Goal: Transaction & Acquisition: Book appointment/travel/reservation

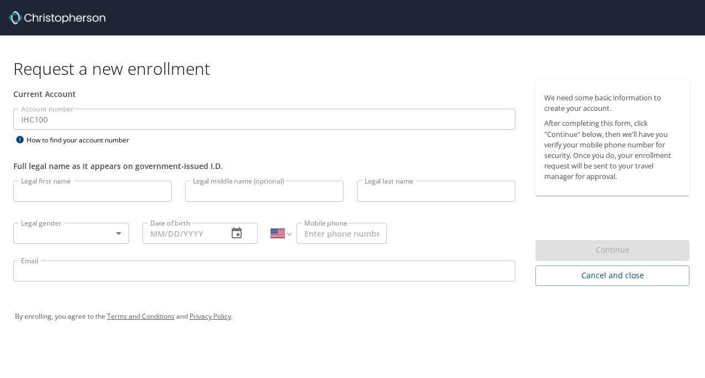
select select "US"
click at [79, 184] on input "Legal first name" at bounding box center [92, 191] width 158 height 21
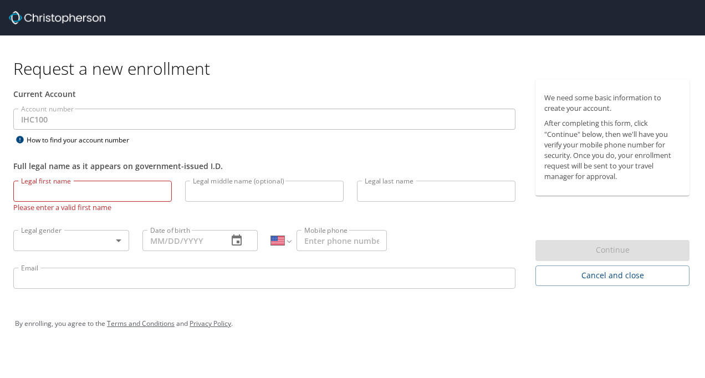
click at [28, 193] on input "Legal first name" at bounding box center [92, 191] width 158 height 21
type input "[PERSON_NAME]"
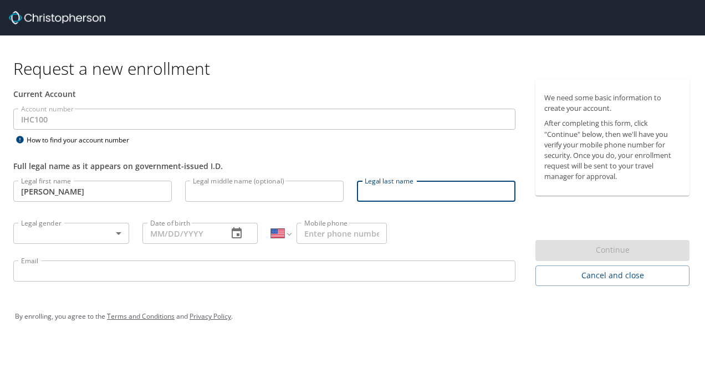
type input "W"
type input "Rodriguez"
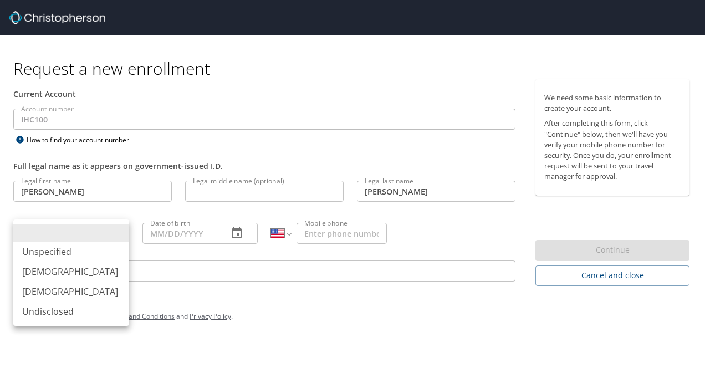
click at [40, 231] on body "Request a new enrollment Current Account Account number IHC100 Account number H…" at bounding box center [352, 189] width 705 height 378
click at [45, 289] on li "[DEMOGRAPHIC_DATA]" at bounding box center [71, 292] width 116 height 20
type input "[DEMOGRAPHIC_DATA]"
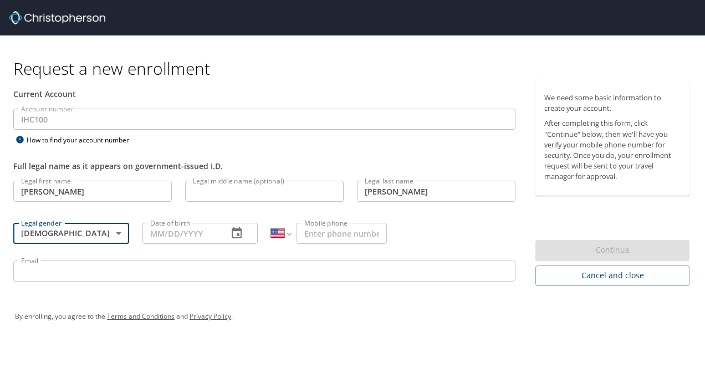
click at [177, 227] on input "Date of birth" at bounding box center [180, 233] width 77 height 21
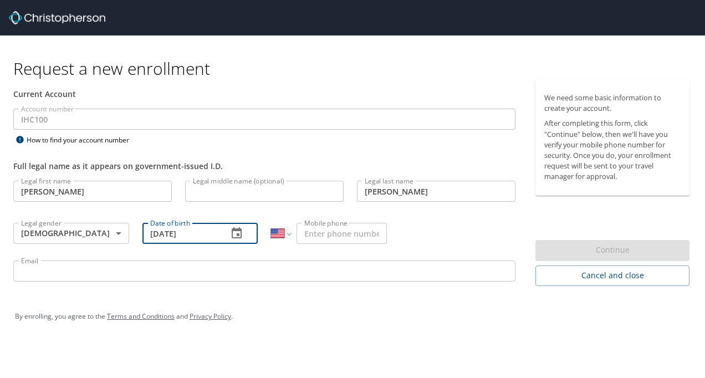
type input "[DATE]"
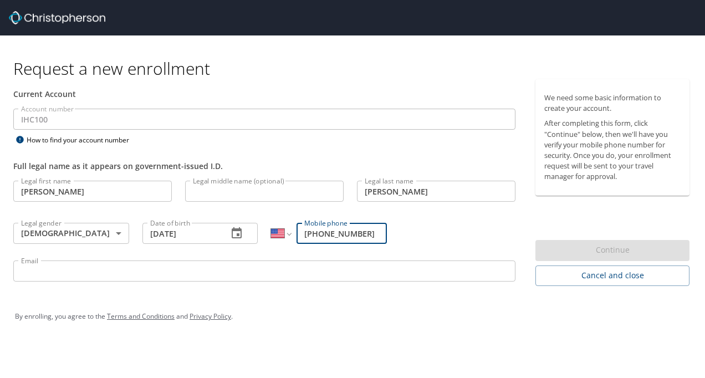
type input "(832) 398-5927"
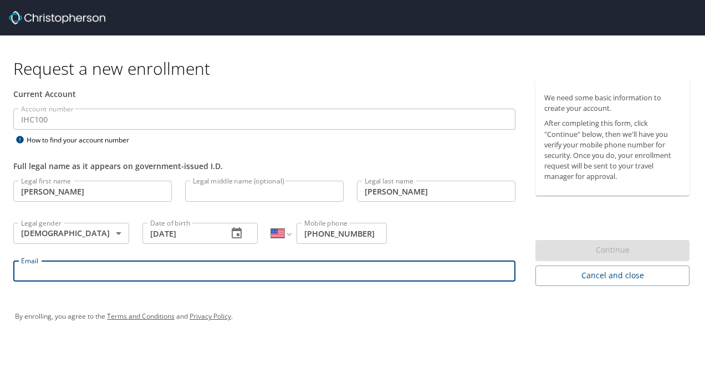
click at [110, 275] on input "Email" at bounding box center [264, 270] width 502 height 21
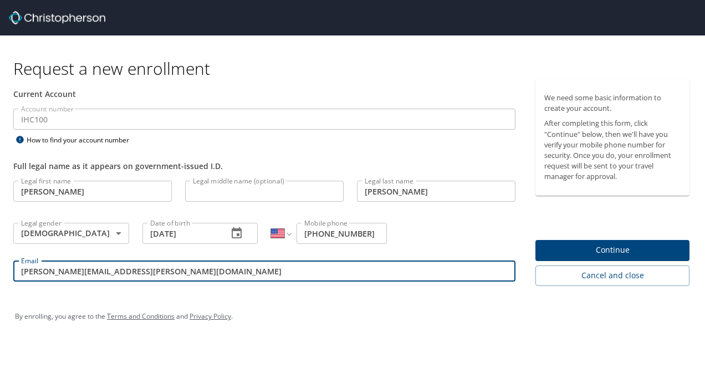
type input "logan.rodriguez@imail.org"
click at [568, 248] on span "Continue" at bounding box center [612, 250] width 136 height 14
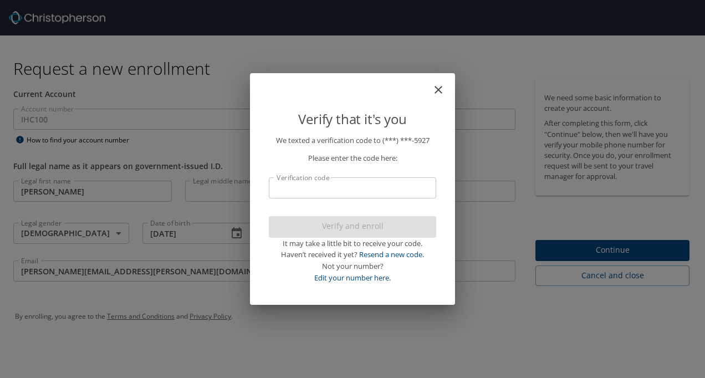
click at [300, 187] on input "Verification code" at bounding box center [352, 187] width 167 height 21
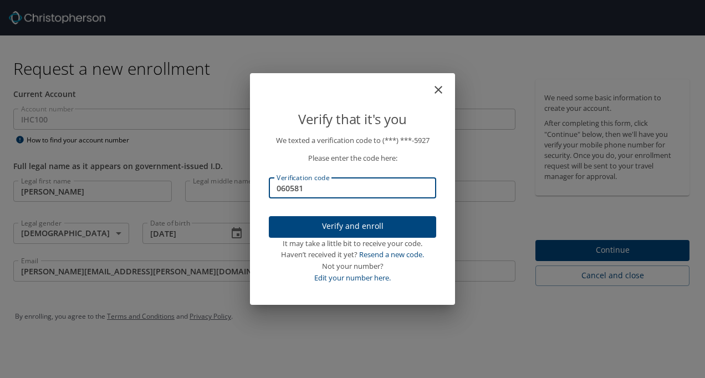
type input "060581"
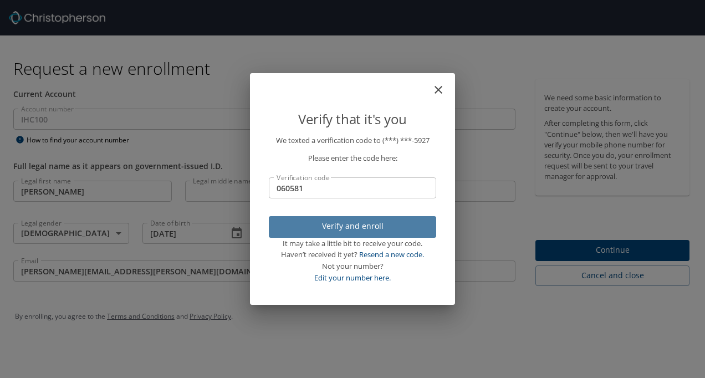
click at [324, 229] on span "Verify and enroll" at bounding box center [353, 226] width 150 height 14
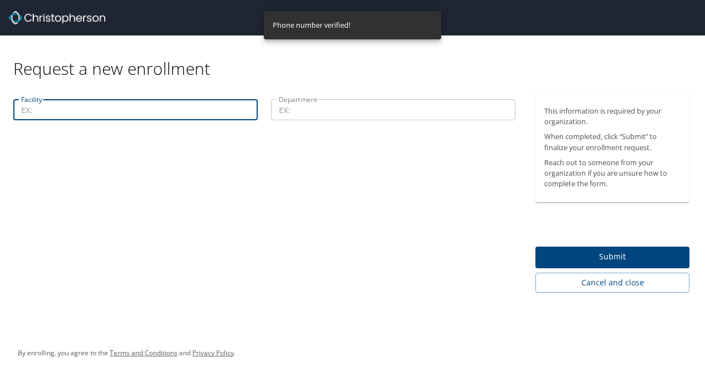
click at [196, 120] on input "Facility" at bounding box center [135, 109] width 244 height 21
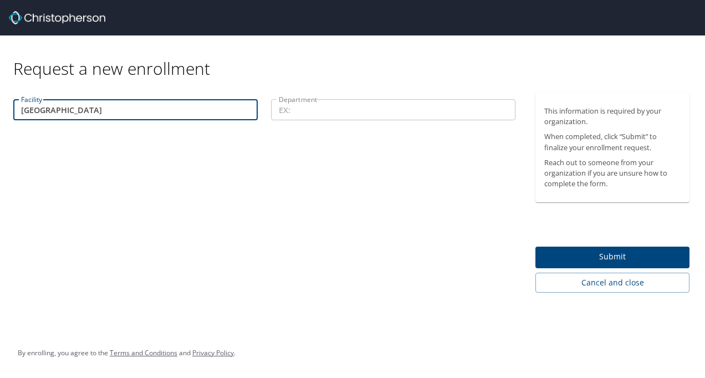
type input "Primary Childrens Hospital"
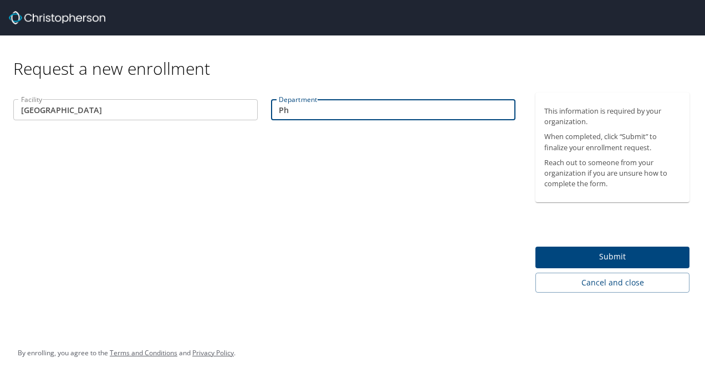
type input "P"
type input "Acute Therapy Services"
click at [539, 248] on button "Submit" at bounding box center [612, 258] width 154 height 22
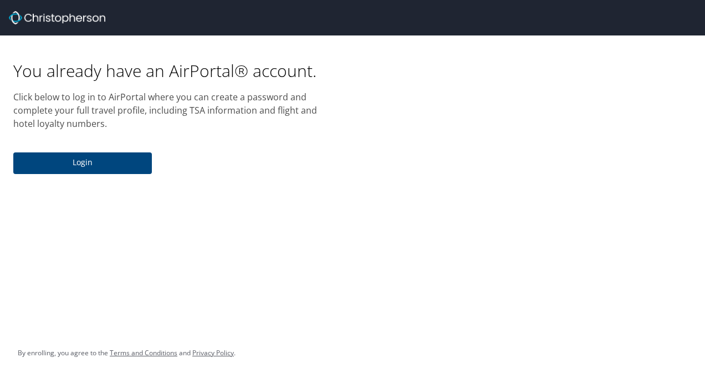
click at [112, 160] on span "Login" at bounding box center [82, 163] width 121 height 14
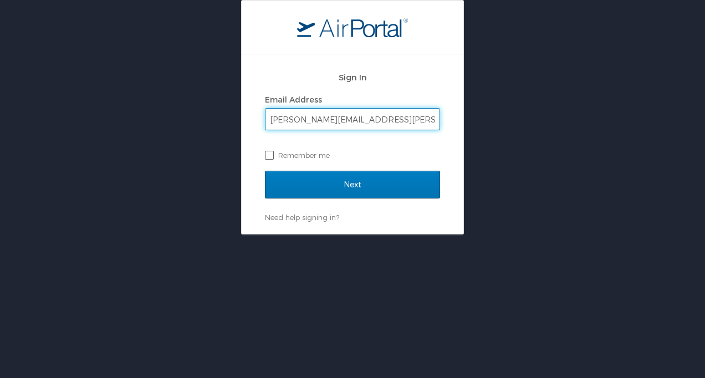
type input "logan.rodriguez@imail.org"
click at [269, 155] on label "Remember me" at bounding box center [352, 155] width 175 height 17
click at [269, 155] on input "Remember me" at bounding box center [268, 154] width 7 height 7
checkbox input "true"
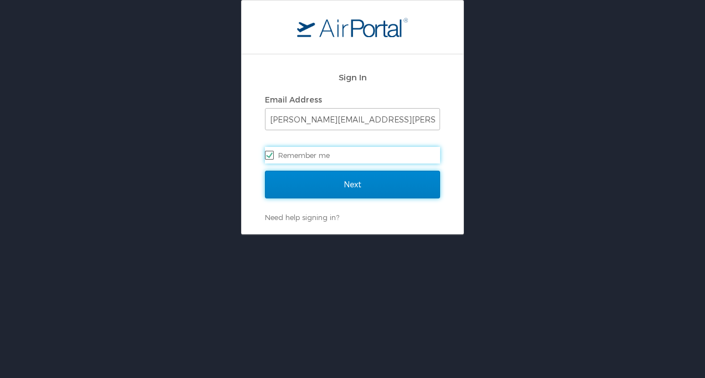
click at [293, 178] on input "Next" at bounding box center [352, 185] width 175 height 28
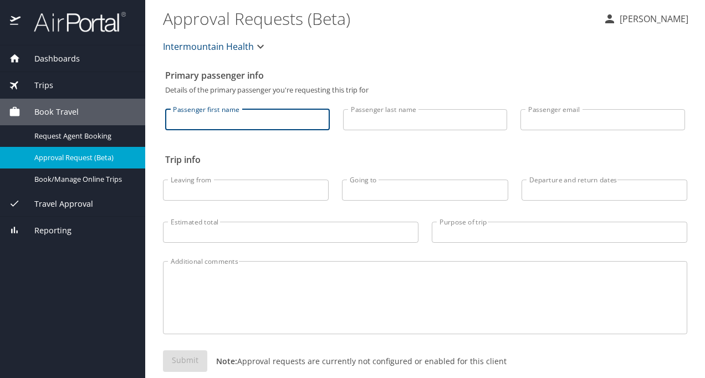
click at [179, 120] on input "Passenger first name" at bounding box center [247, 119] width 165 height 21
type input "Logan"
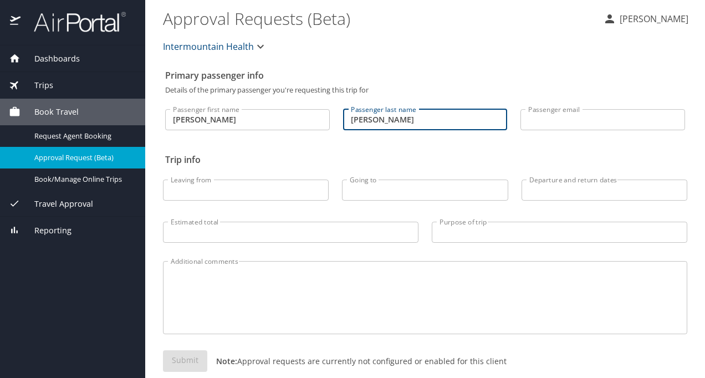
type input "Rodriguez"
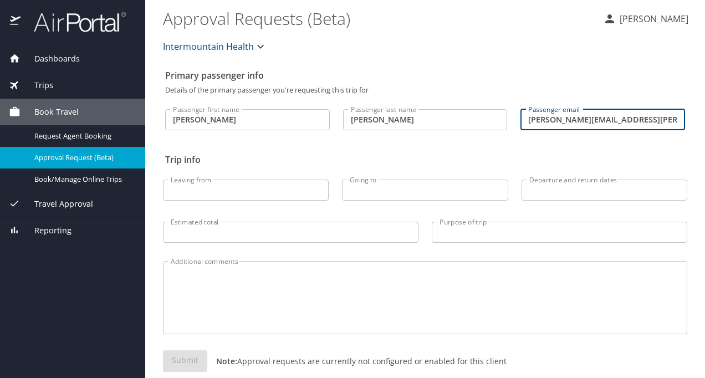
type input "logan.rodriguez@imail.org"
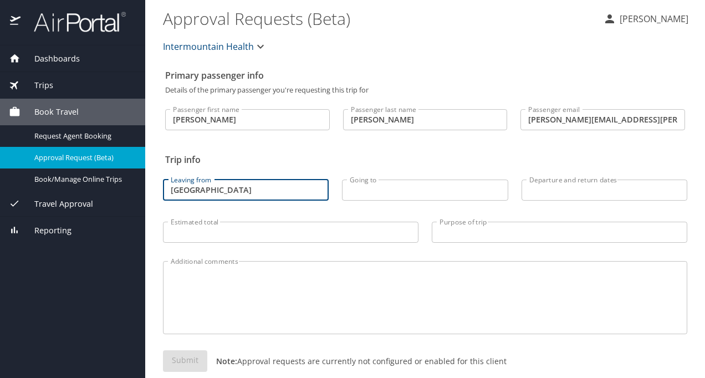
type input "[GEOGRAPHIC_DATA]"
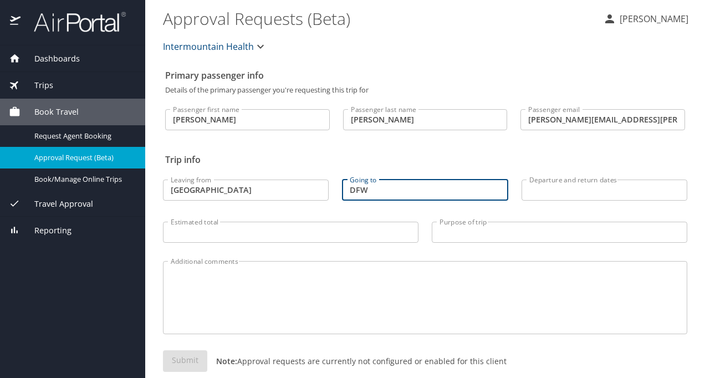
type input "DFW"
click at [479, 191] on input "DFW" at bounding box center [425, 190] width 166 height 21
click at [532, 198] on input "Departure and return dates" at bounding box center [604, 190] width 166 height 21
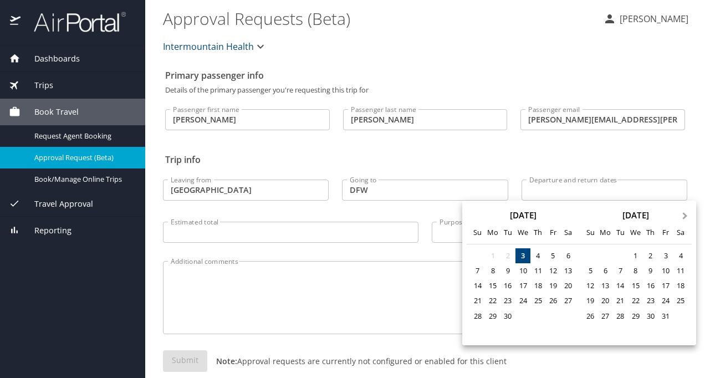
click at [685, 216] on span "Next Month" at bounding box center [685, 216] width 0 height 13
click at [618, 273] on div "4" at bounding box center [620, 270] width 15 height 15
click at [647, 272] on div "6" at bounding box center [650, 270] width 15 height 15
type input "11/04/2025 🠦 11/06/2025"
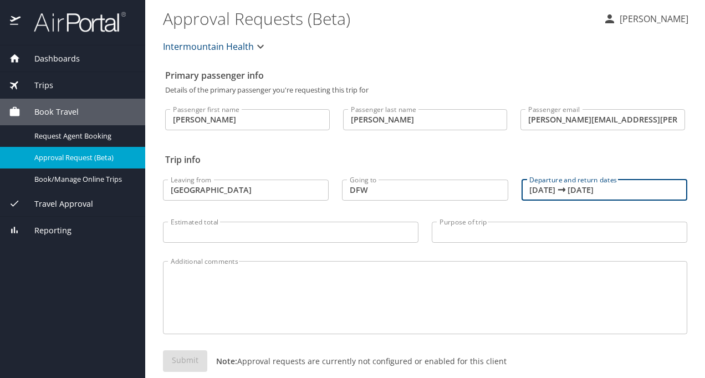
click at [268, 228] on input "Estimated total" at bounding box center [290, 232] width 255 height 21
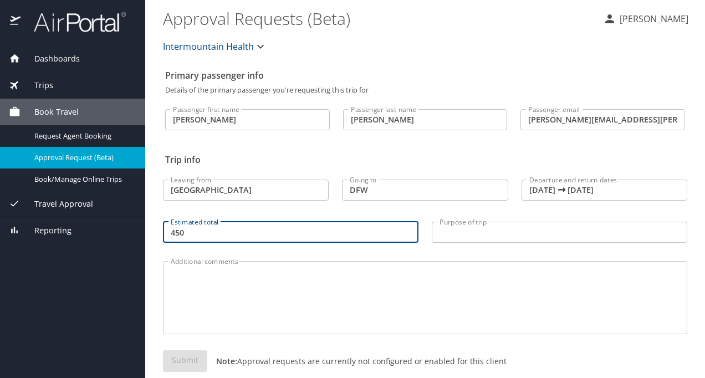
type input "450"
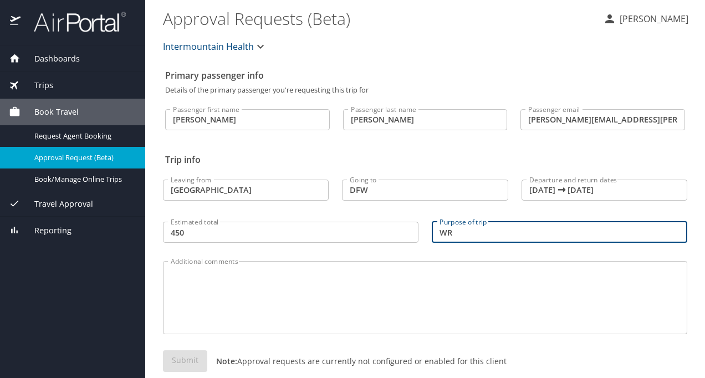
type input "W"
type input "C"
type input "Conference Presentation"
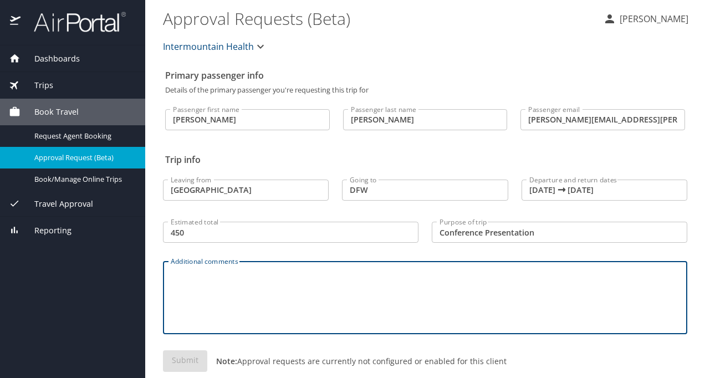
click at [241, 299] on textarea "Additional comments" at bounding box center [425, 298] width 509 height 53
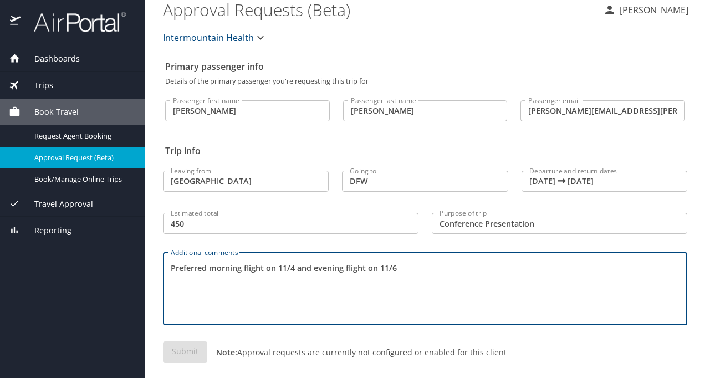
scroll to position [18, 0]
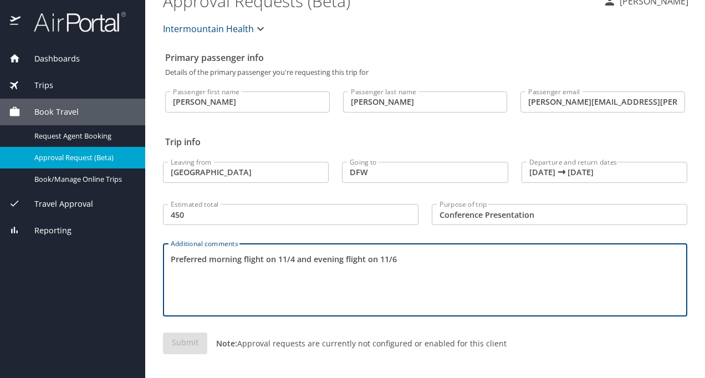
type textarea "Preferred morning flight on 11/4 and evening flight on 11/6"
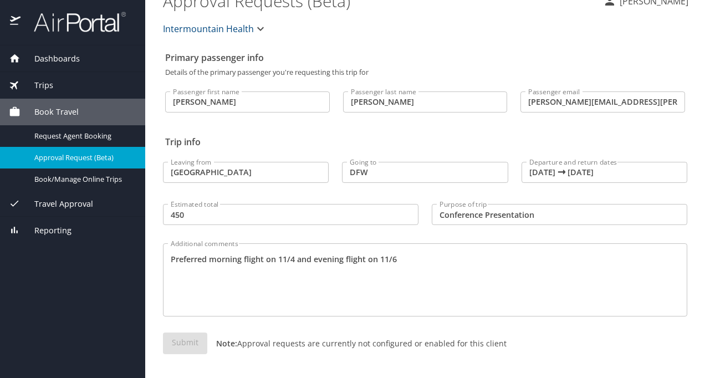
click at [180, 344] on div "Submit Note: Approval requests are currently not configured or enabled for this…" at bounding box center [425, 352] width 524 height 39
click at [237, 289] on textarea "Preferred morning flight on 11/4 and evening flight on 11/6" at bounding box center [425, 280] width 509 height 53
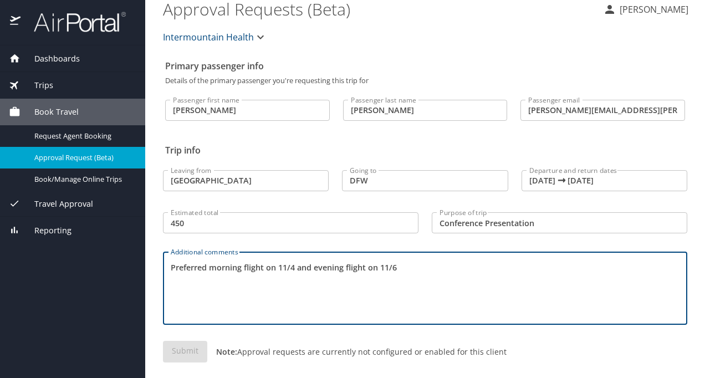
scroll to position [10, 0]
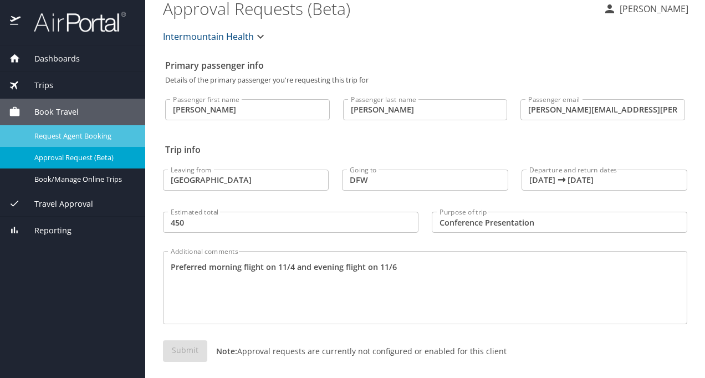
click at [64, 135] on span "Request Agent Booking" at bounding box center [83, 136] width 98 height 11
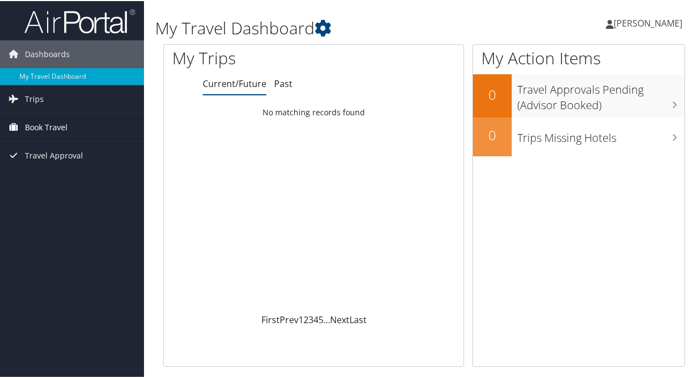
click at [42, 126] on span "Book Travel" at bounding box center [46, 126] width 43 height 28
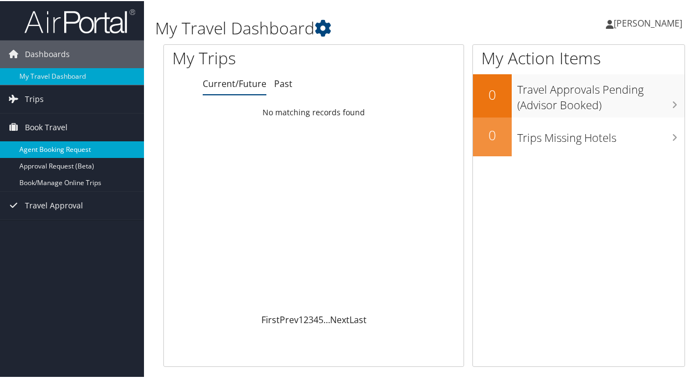
click at [48, 146] on link "Agent Booking Request" at bounding box center [72, 148] width 144 height 17
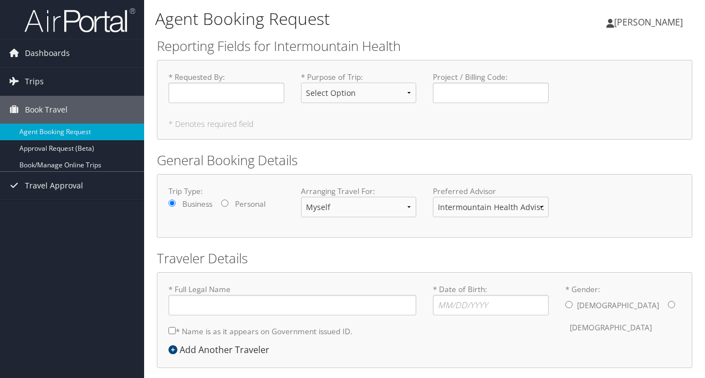
type input "[PERSON_NAME]"
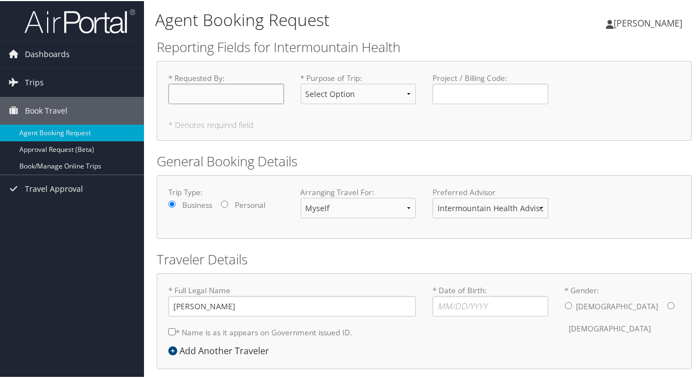
click at [202, 94] on input "* Requested By : Required" at bounding box center [226, 93] width 116 height 21
type input "[PERSON_NAME]"
click at [409, 94] on select "Select Option 3rd Party Reimbursable Business CME Conf or Education Groups Pers…" at bounding box center [359, 93] width 116 height 21
select select "Conf or Education"
click at [301, 83] on select "Select Option 3rd Party Reimbursable Business CME Conf or Education Groups Pers…" at bounding box center [359, 93] width 116 height 21
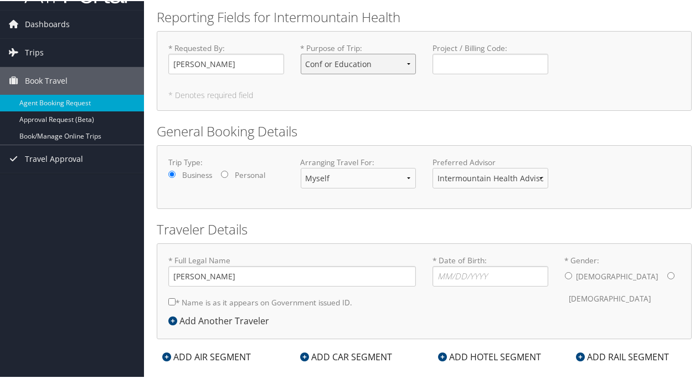
scroll to position [47, 0]
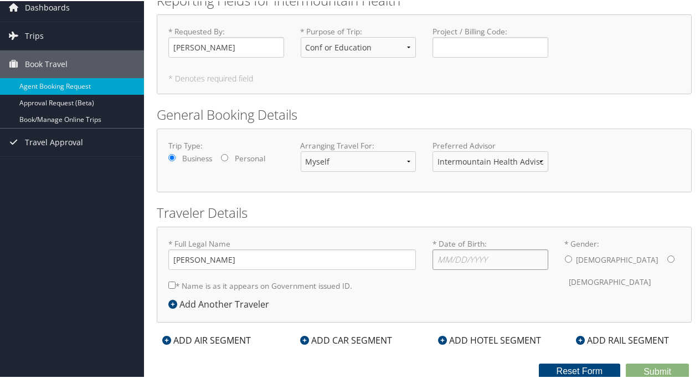
click at [440, 258] on input "* Date of Birth: Invalid Date" at bounding box center [491, 258] width 116 height 21
type input "[DATE]"
click at [607, 259] on div "[DEMOGRAPHIC_DATA] [DEMOGRAPHIC_DATA]" at bounding box center [623, 269] width 116 height 43
click at [668, 257] on input "* Gender: [DEMOGRAPHIC_DATA] [DEMOGRAPHIC_DATA]" at bounding box center [671, 257] width 7 height 7
radio input "true"
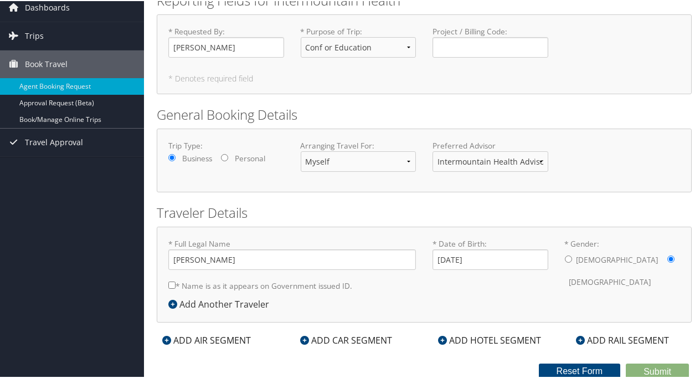
click at [168, 282] on input "* Name is as it appears on Government issued ID." at bounding box center [171, 283] width 7 height 7
checkbox input "true"
click at [198, 260] on input "[PERSON_NAME]" at bounding box center [292, 258] width 248 height 21
click at [201, 262] on input "[PERSON_NAME] [PERSON_NAME]" at bounding box center [292, 258] width 248 height 21
type input "[PERSON_NAME] [PERSON_NAME]"
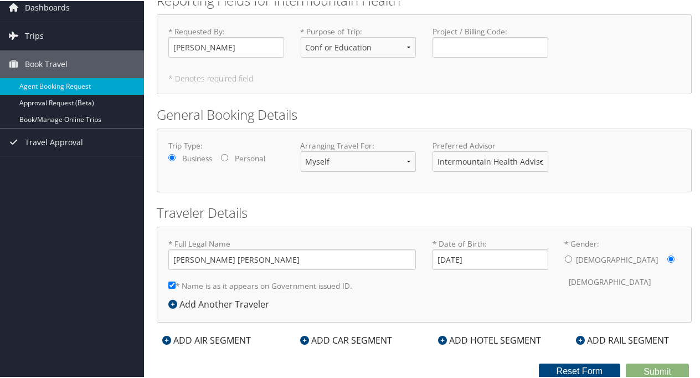
click at [167, 339] on icon at bounding box center [166, 339] width 9 height 9
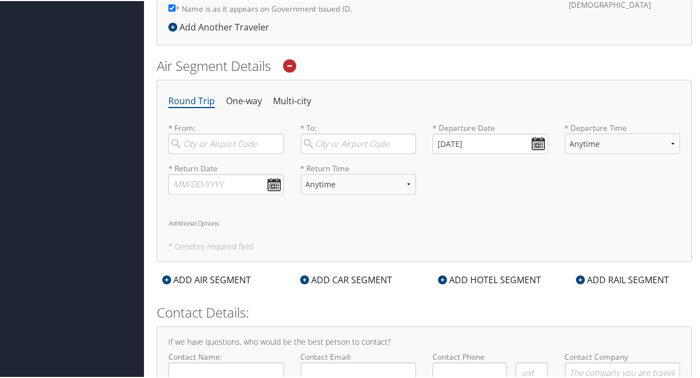
scroll to position [335, 0]
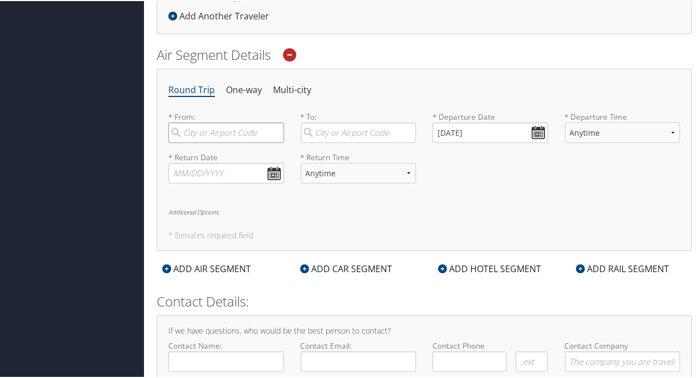
click at [201, 136] on input "search" at bounding box center [226, 131] width 116 height 21
click at [197, 152] on div "[GEOGRAPHIC_DATA] (SLC [US_STATE])" at bounding box center [227, 161] width 101 height 28
click at [197, 142] on input "SLC" at bounding box center [226, 131] width 116 height 21
type input "[GEOGRAPHIC_DATA] (SLC [US_STATE])"
click at [315, 132] on input "search" at bounding box center [359, 131] width 116 height 21
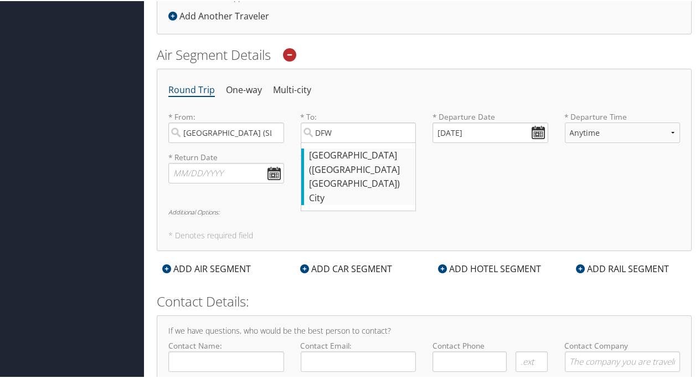
click at [324, 158] on div "[GEOGRAPHIC_DATA] ([GEOGRAPHIC_DATA] [GEOGRAPHIC_DATA])" at bounding box center [360, 168] width 101 height 43
click at [324, 142] on input "DFW" at bounding box center [359, 131] width 116 height 21
type input "[GEOGRAPHIC_DATA] ([GEOGRAPHIC_DATA] [GEOGRAPHIC_DATA])"
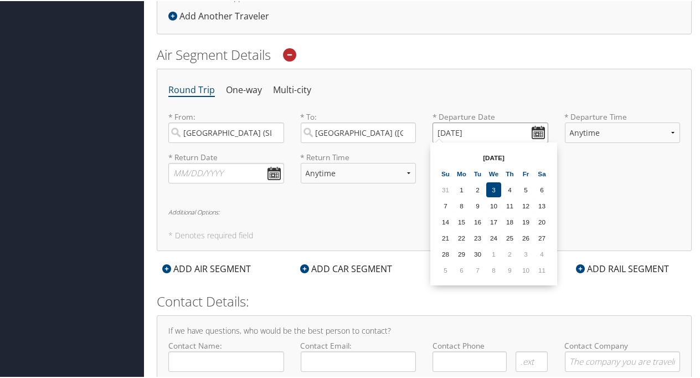
click at [534, 126] on input "[DATE]" at bounding box center [491, 131] width 116 height 21
click at [545, 154] on th at bounding box center [542, 156] width 15 height 15
click at [478, 209] on td "4" at bounding box center [477, 204] width 15 height 15
type input "[DATE]"
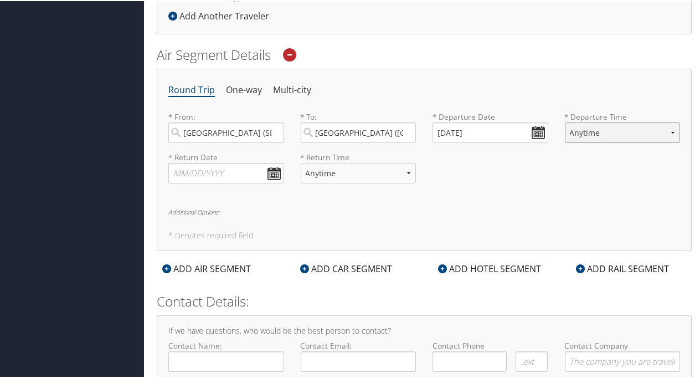
click at [664, 129] on select "Anytime Early Morning (5AM-7AM) Morning (7AM-12PM) Afternoon (12PM-5PM) Evening…" at bounding box center [623, 131] width 116 height 21
click at [565, 121] on select "Anytime Early Morning (5AM-7AM) Morning (7AM-12PM) Afternoon (12PM-5PM) Evening…" at bounding box center [623, 131] width 116 height 21
click at [617, 134] on select "Anytime Early Morning (5AM-7AM) Morning (7AM-12PM) Afternoon (12PM-5PM) Evening…" at bounding box center [623, 131] width 116 height 21
select select "7:00 AM"
click at [565, 121] on select "Anytime Early Morning (5AM-7AM) Morning (7AM-12PM) Afternoon (12PM-5PM) Evening…" at bounding box center [623, 131] width 116 height 21
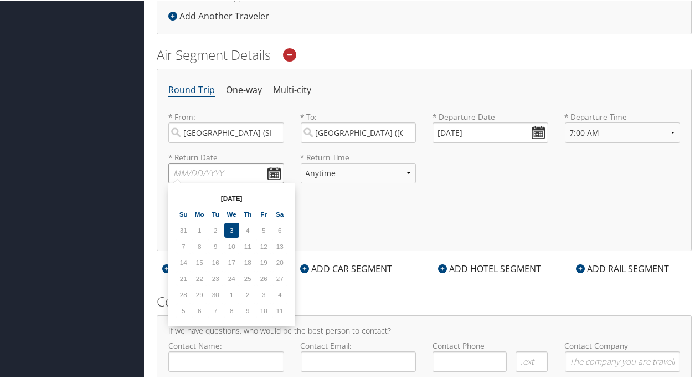
click at [268, 174] on input "text" at bounding box center [226, 172] width 116 height 21
click at [280, 193] on th at bounding box center [280, 197] width 15 height 15
click at [250, 249] on td "6" at bounding box center [248, 245] width 15 height 15
type input "[DATE]"
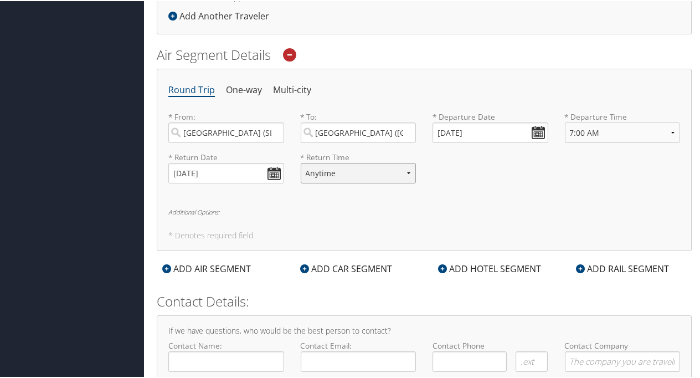
click at [397, 168] on select "Anytime Early Morning (5AM-7AM) Morning (7AM-12PM) Afternoon (12PM-5PM) Evening…" at bounding box center [359, 172] width 116 height 21
select select "5PM-10PM"
click at [301, 162] on select "Anytime Early Morning (5AM-7AM) Morning (7AM-12PM) Afternoon (12PM-5PM) Evening…" at bounding box center [359, 172] width 116 height 21
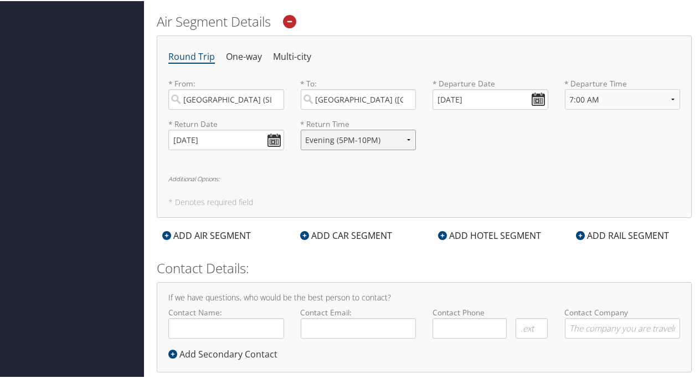
scroll to position [387, 0]
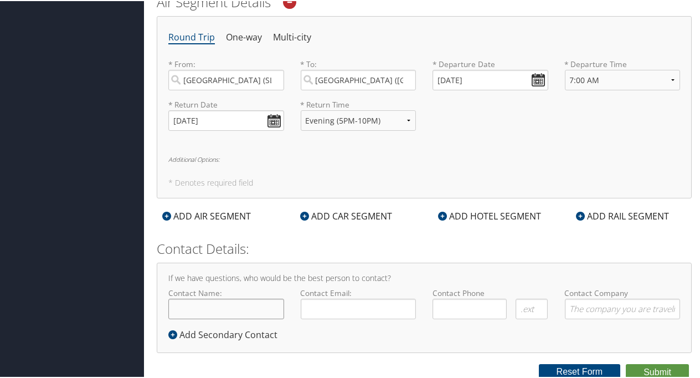
click at [247, 305] on input "Contact Name:" at bounding box center [226, 308] width 116 height 21
click at [655, 369] on button "Submit" at bounding box center [657, 371] width 63 height 17
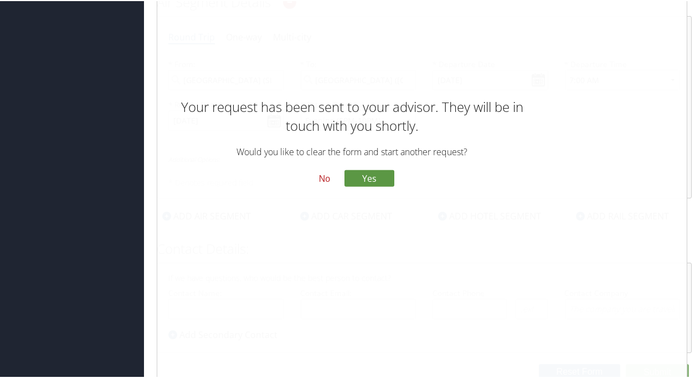
click at [323, 177] on button "No" at bounding box center [324, 177] width 29 height 19
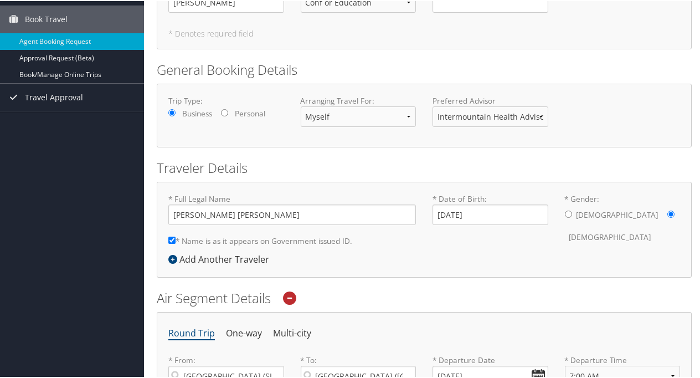
scroll to position [0, 0]
